Goal: Information Seeking & Learning: Compare options

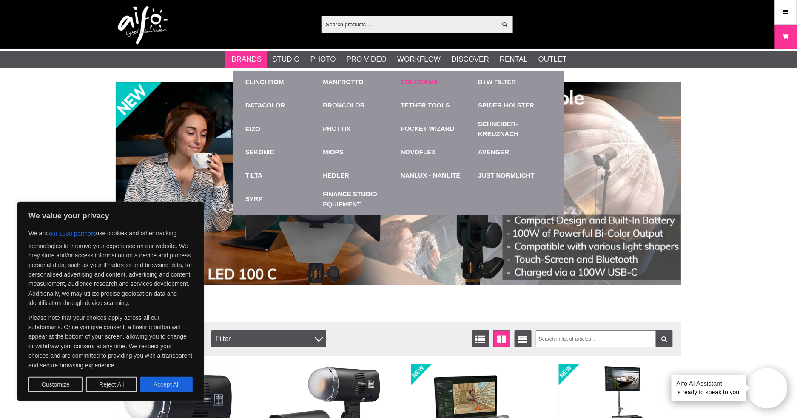
click at [415, 80] on link "Colorama" at bounding box center [419, 82] width 37 height 10
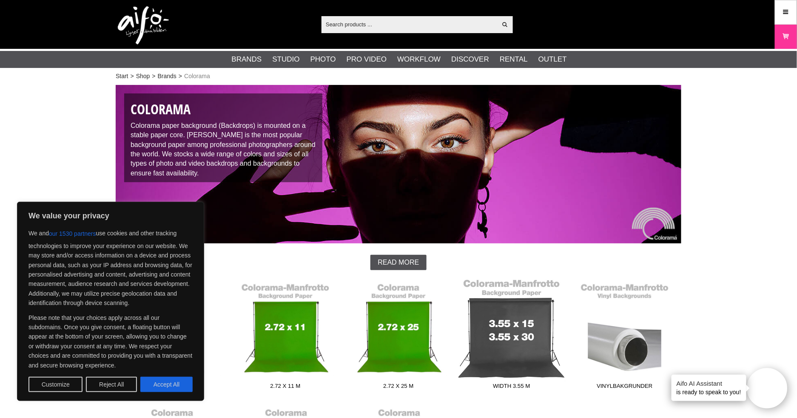
click at [515, 344] on link "Width 3.55 m" at bounding box center [511, 336] width 113 height 115
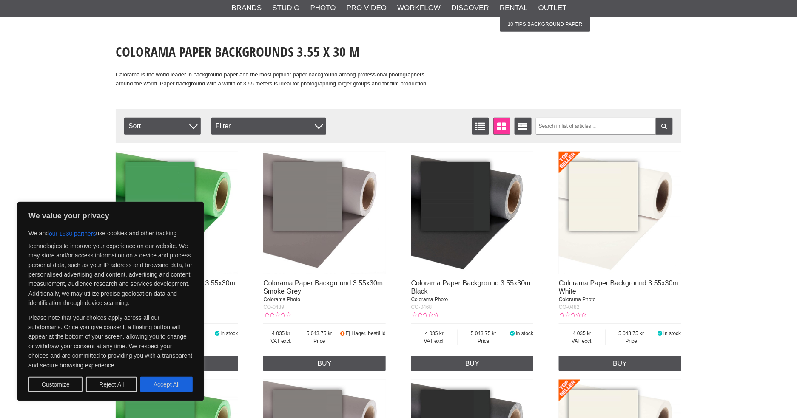
scroll to position [180, 0]
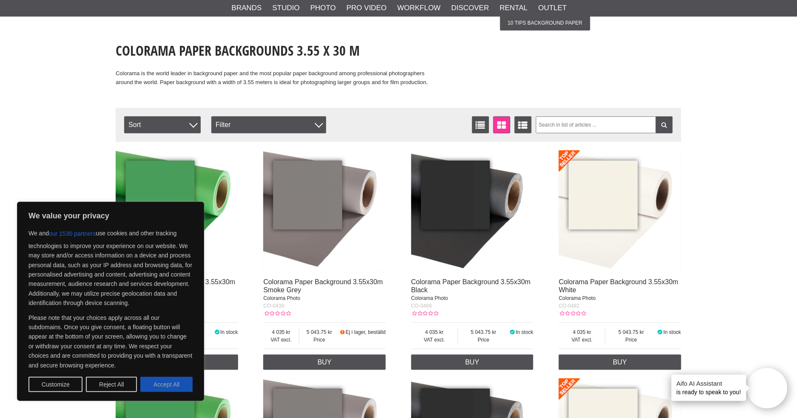
click at [166, 385] on button "Accept All" at bounding box center [166, 384] width 52 height 15
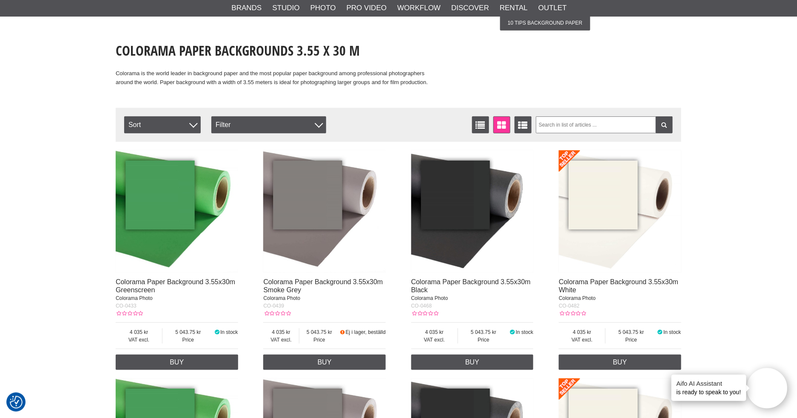
checkbox input "true"
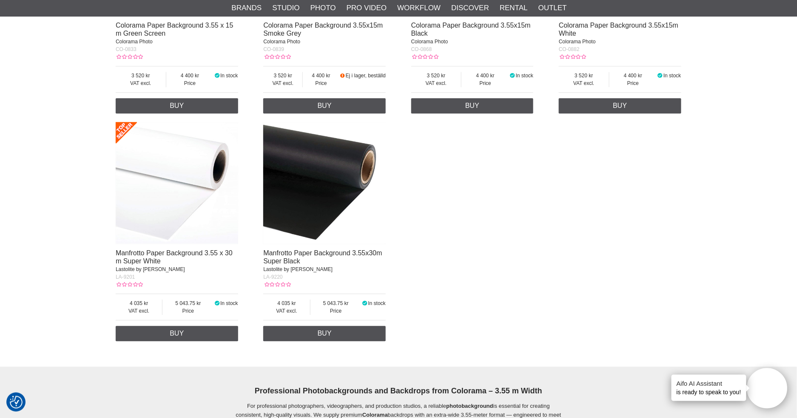
scroll to position [666, 0]
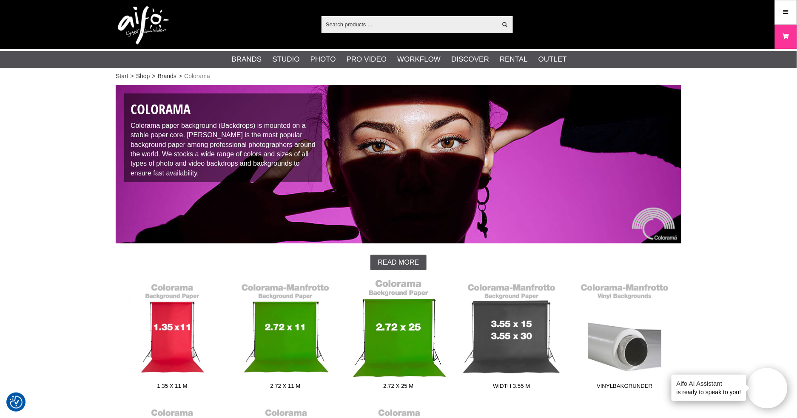
click at [387, 344] on link "2.72 x 25 m" at bounding box center [398, 336] width 113 height 115
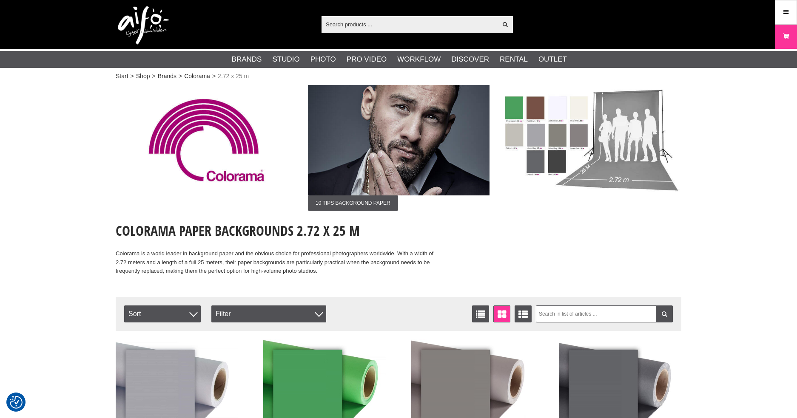
checkbox input "true"
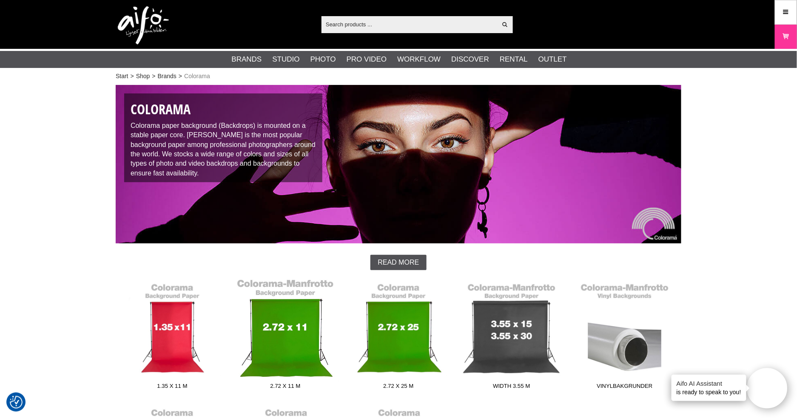
click at [293, 336] on link "2.72 x 11 m" at bounding box center [285, 336] width 113 height 115
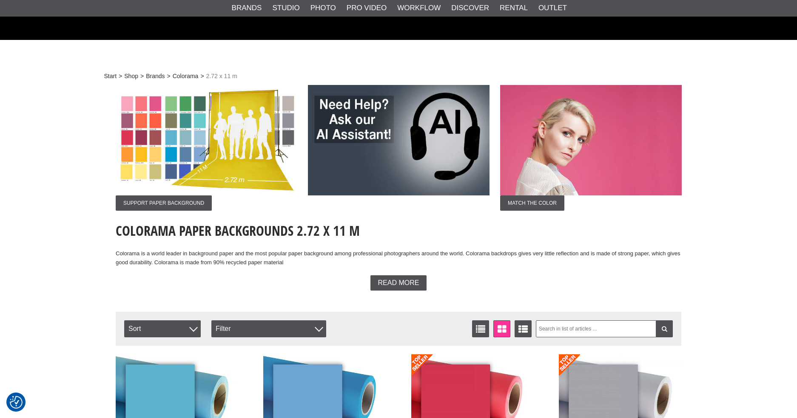
checkbox input "true"
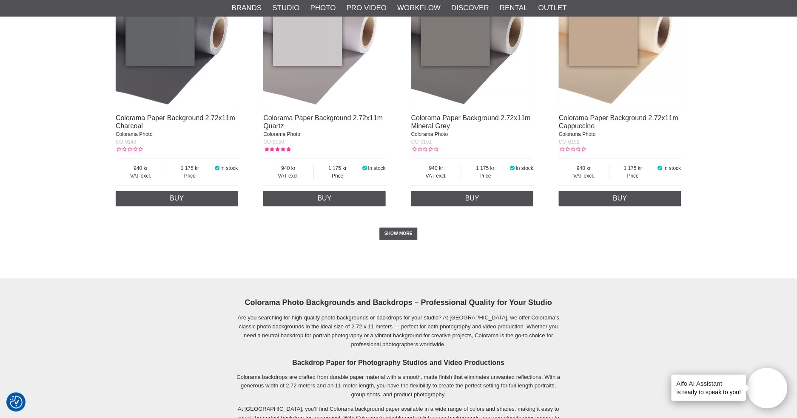
scroll to position [1738, 0]
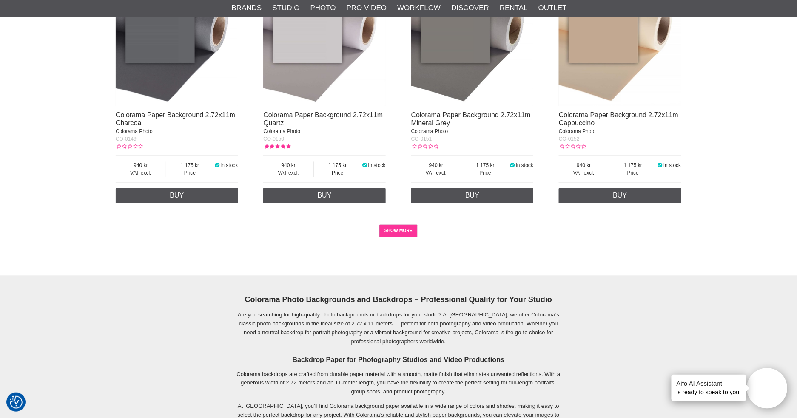
click at [399, 227] on link "SHOW MORE" at bounding box center [398, 231] width 39 height 13
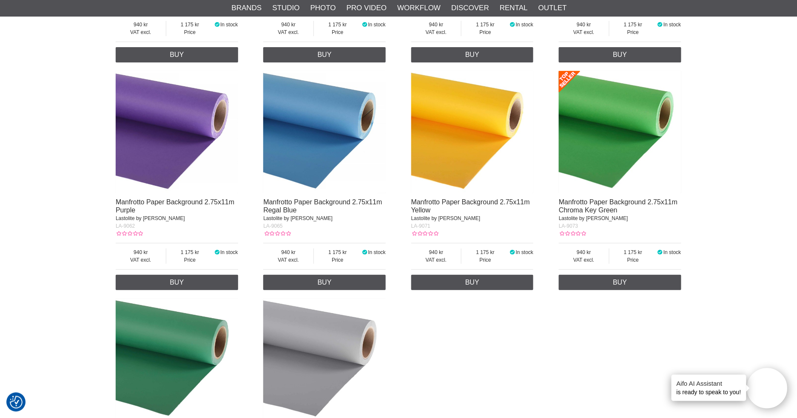
scroll to position [4843, 0]
